Goal: Find contact information: Obtain details needed to contact an individual or organization

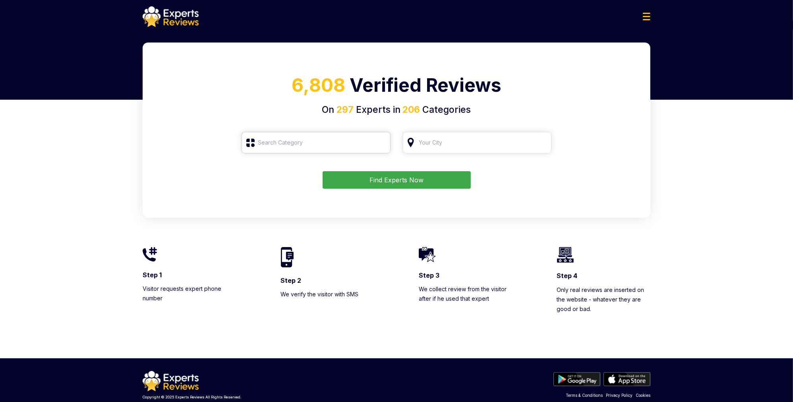
drag, startPoint x: 0, startPoint y: 0, endPoint x: 308, endPoint y: 143, distance: 340.0
click at [308, 143] on input "search" at bounding box center [316, 142] width 149 height 21
type input "Roofing"
click at [414, 182] on button "Find Experts Now" at bounding box center [397, 179] width 148 height 17
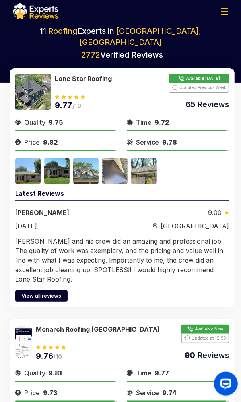
click at [163, 118] on span "9.72" at bounding box center [162, 123] width 15 height 10
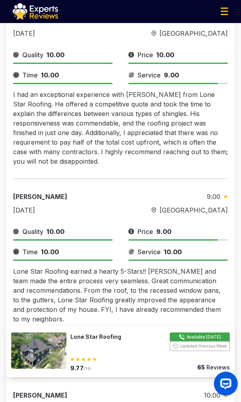
scroll to position [993, 0]
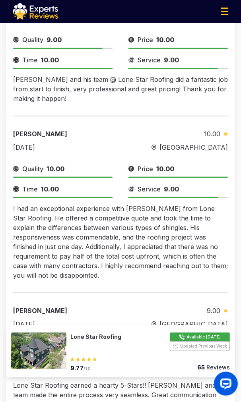
click at [213, 336] on button "Show Number" at bounding box center [149, 341] width 159 height 19
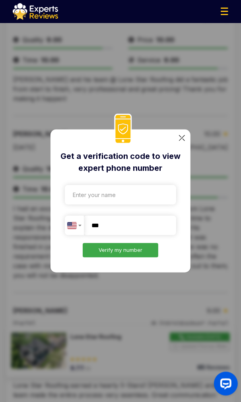
click at [180, 139] on img at bounding box center [182, 138] width 6 height 6
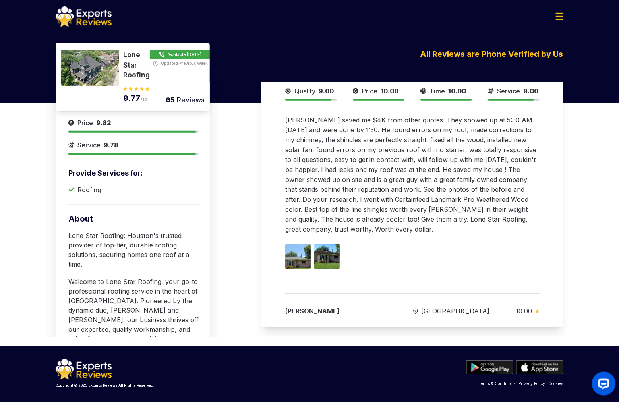
scroll to position [128, 0]
